Goal: Use online tool/utility: Use online tool/utility

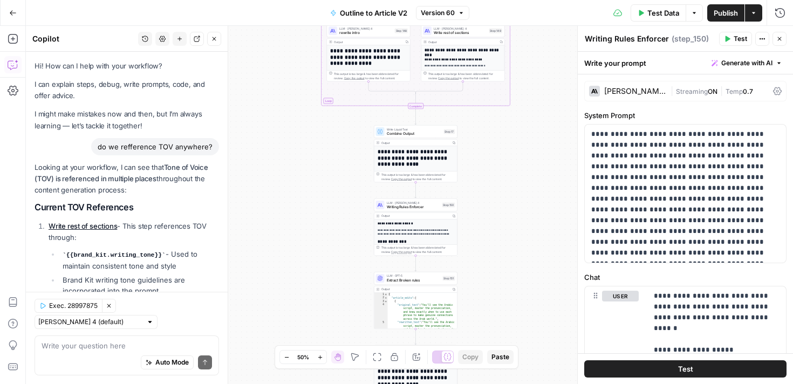
scroll to position [62, 0]
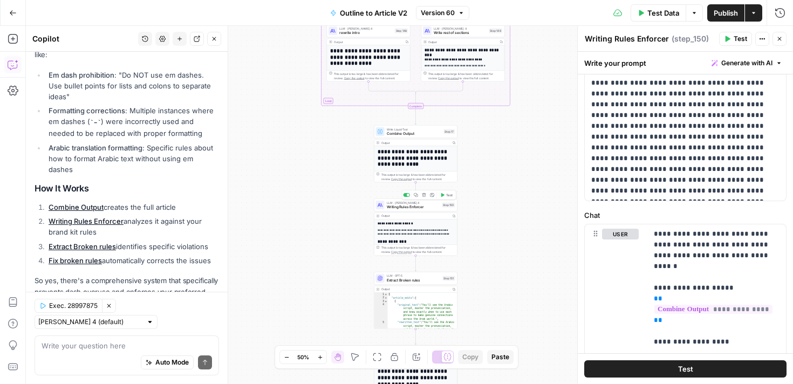
click at [411, 208] on span "Writing Rules Enforcer" at bounding box center [413, 206] width 53 height 5
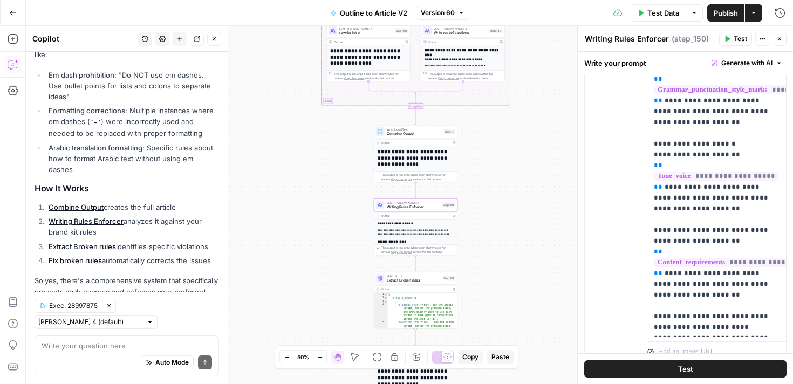
scroll to position [902, 0]
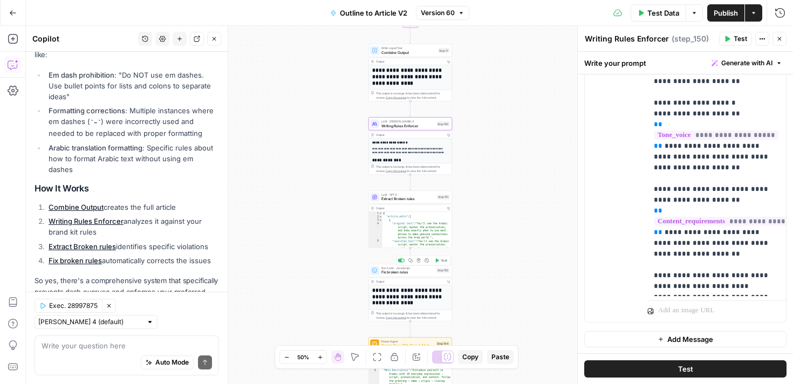
click at [396, 273] on span "Fix broken rules" at bounding box center [407, 272] width 53 height 5
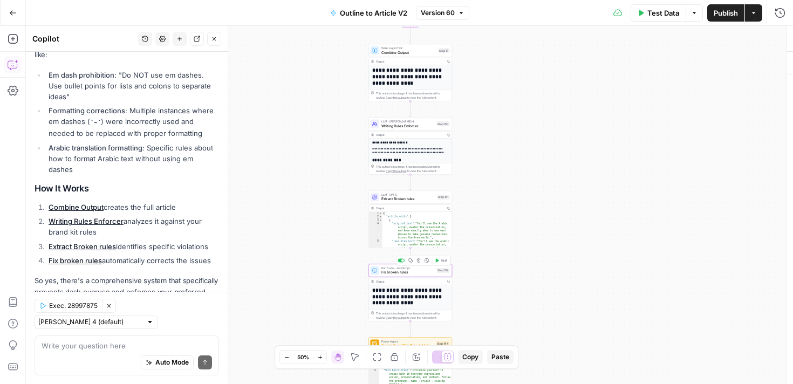
type textarea "Fix broken rules"
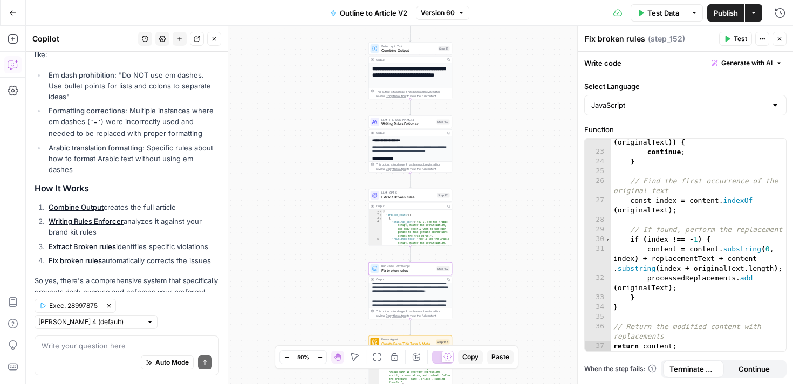
scroll to position [168, 0]
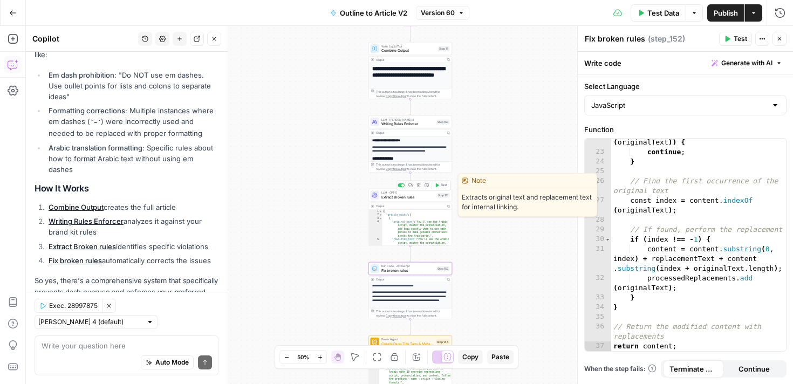
click at [406, 195] on span "Extract Broken rules" at bounding box center [408, 196] width 54 height 5
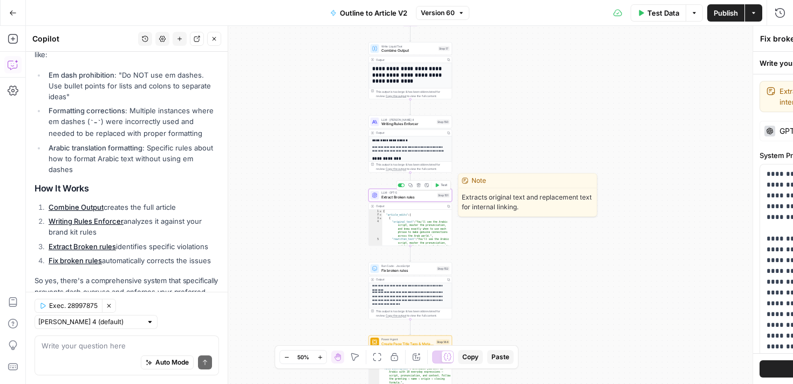
type textarea "Extract Broken rules"
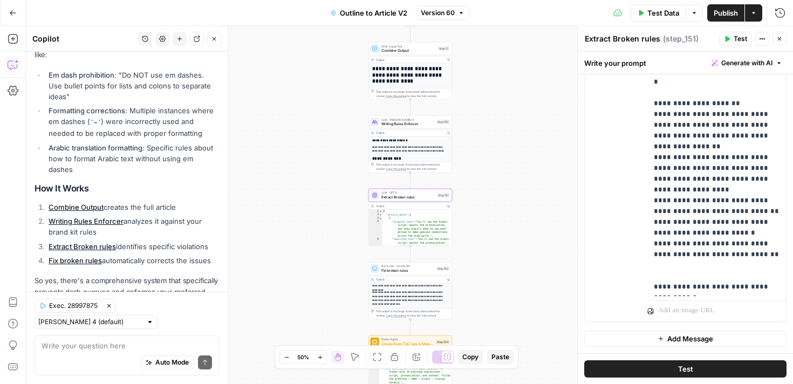
scroll to position [44, 0]
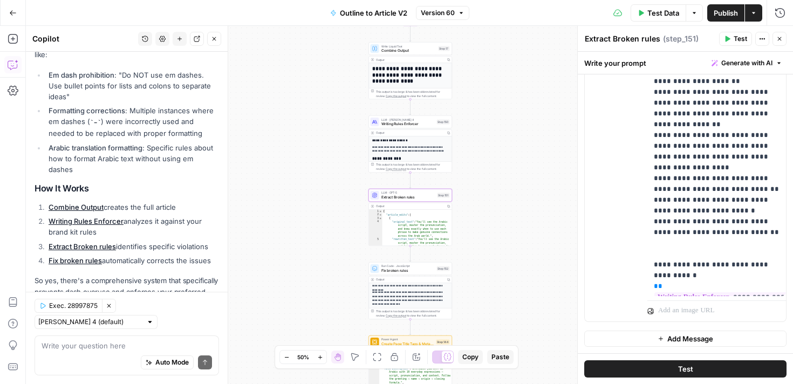
click at [407, 125] on span "Writing Rules Enforcer" at bounding box center [407, 123] width 53 height 5
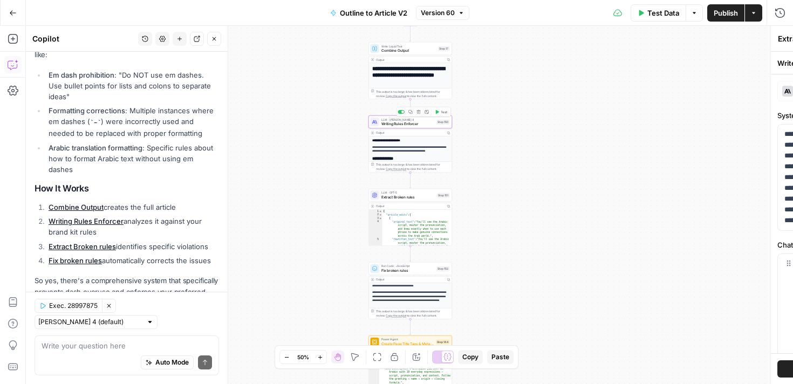
type textarea "Writing Rules Enforcer"
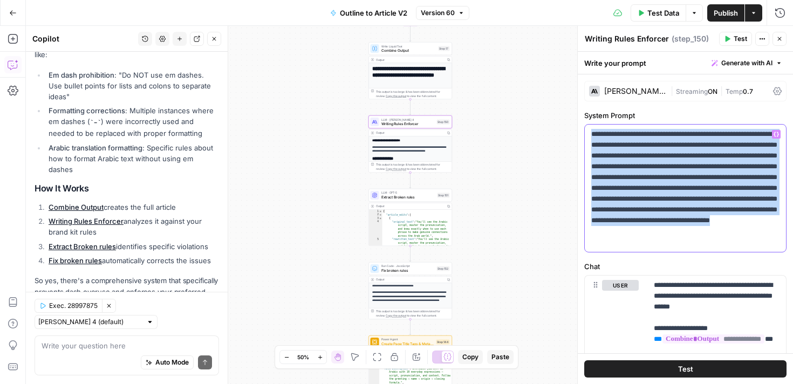
drag, startPoint x: 591, startPoint y: 133, endPoint x: 778, endPoint y: 268, distance: 231.1
click at [0, 0] on form "**********" at bounding box center [0, 0] width 0 height 0
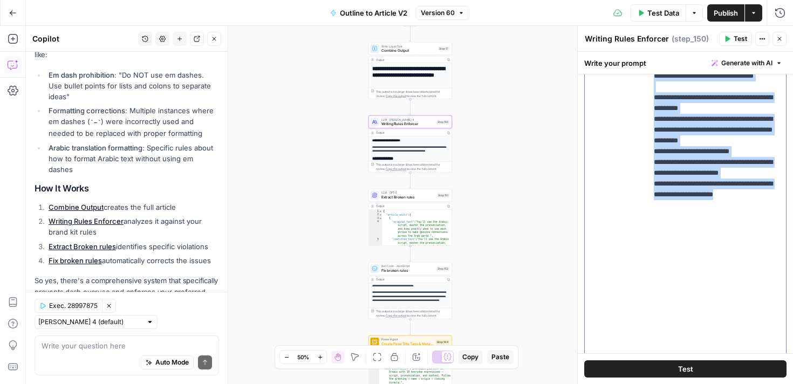
scroll to position [891, 0]
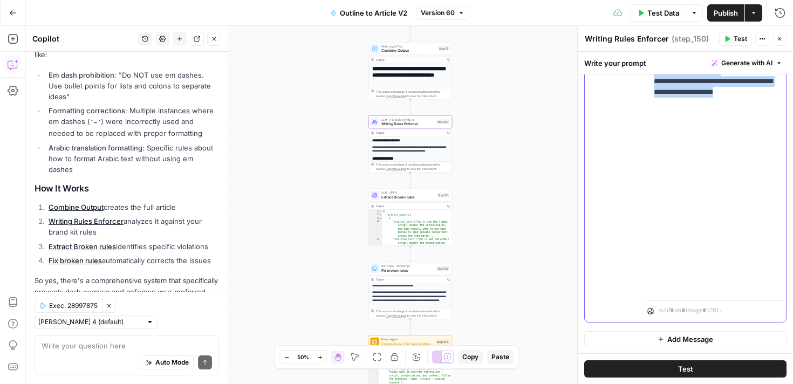
drag, startPoint x: 650, startPoint y: 106, endPoint x: 776, endPoint y: 389, distance: 309.3
click at [776, 383] on html "Preply New Home Browse Insights Opportunities Your Data Recent Grids Nikki cont…" at bounding box center [396, 192] width 793 height 384
copy p "**********"
